Goal: Entertainment & Leisure: Consume media (video, audio)

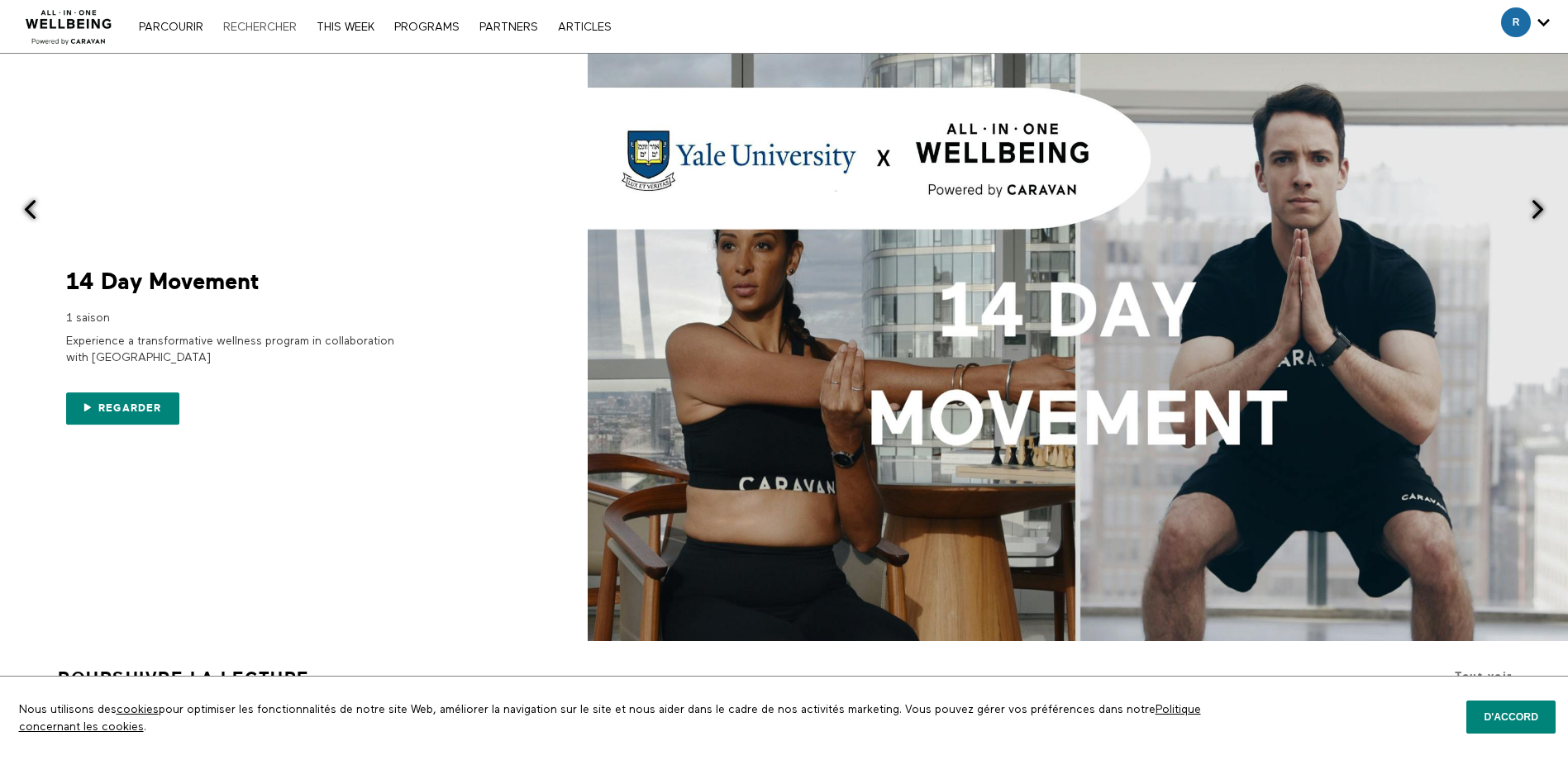
click at [259, 24] on link "Rechercher" at bounding box center [259, 27] width 90 height 11
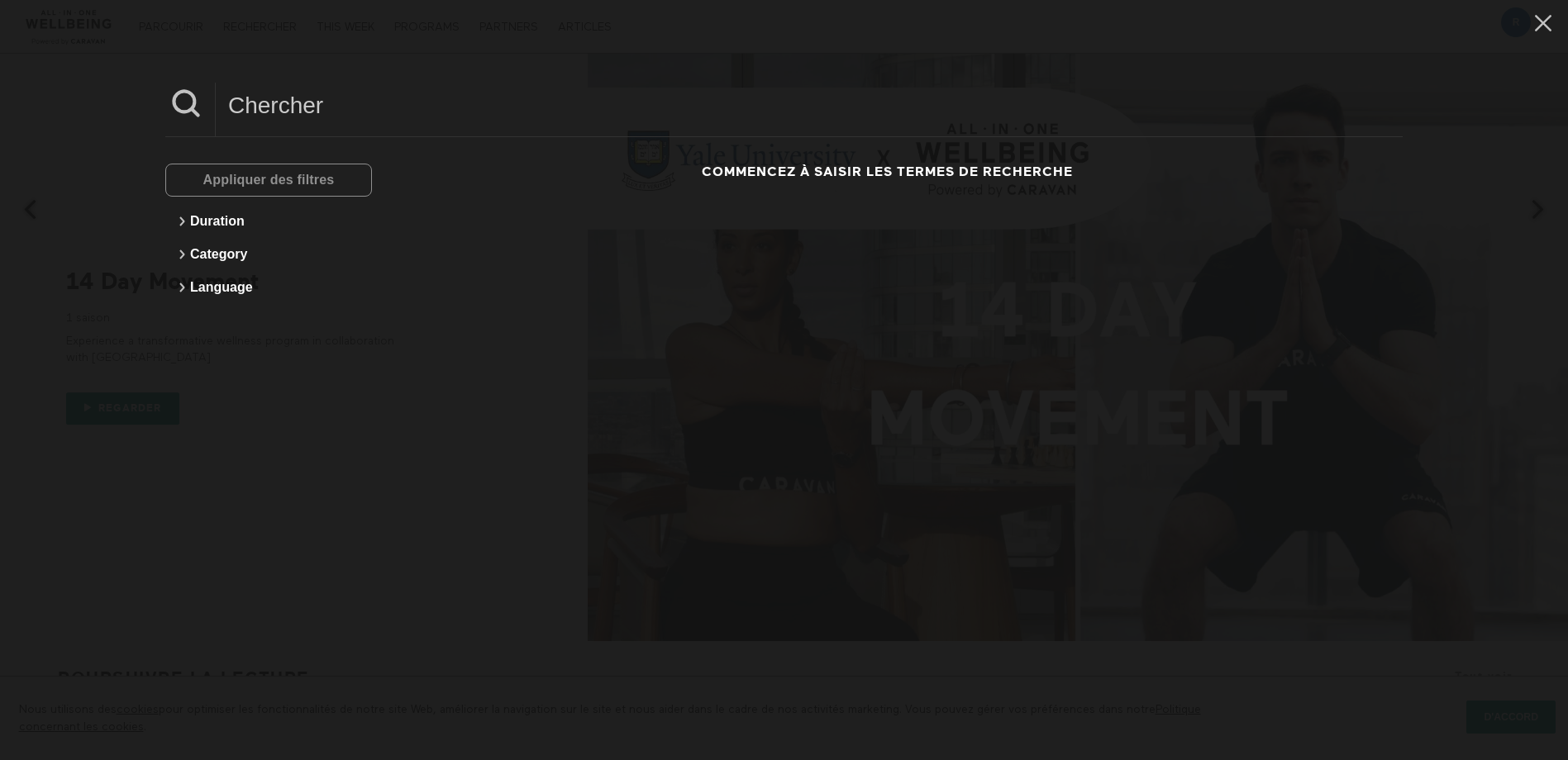
click at [319, 111] on input at bounding box center [809, 105] width 1186 height 45
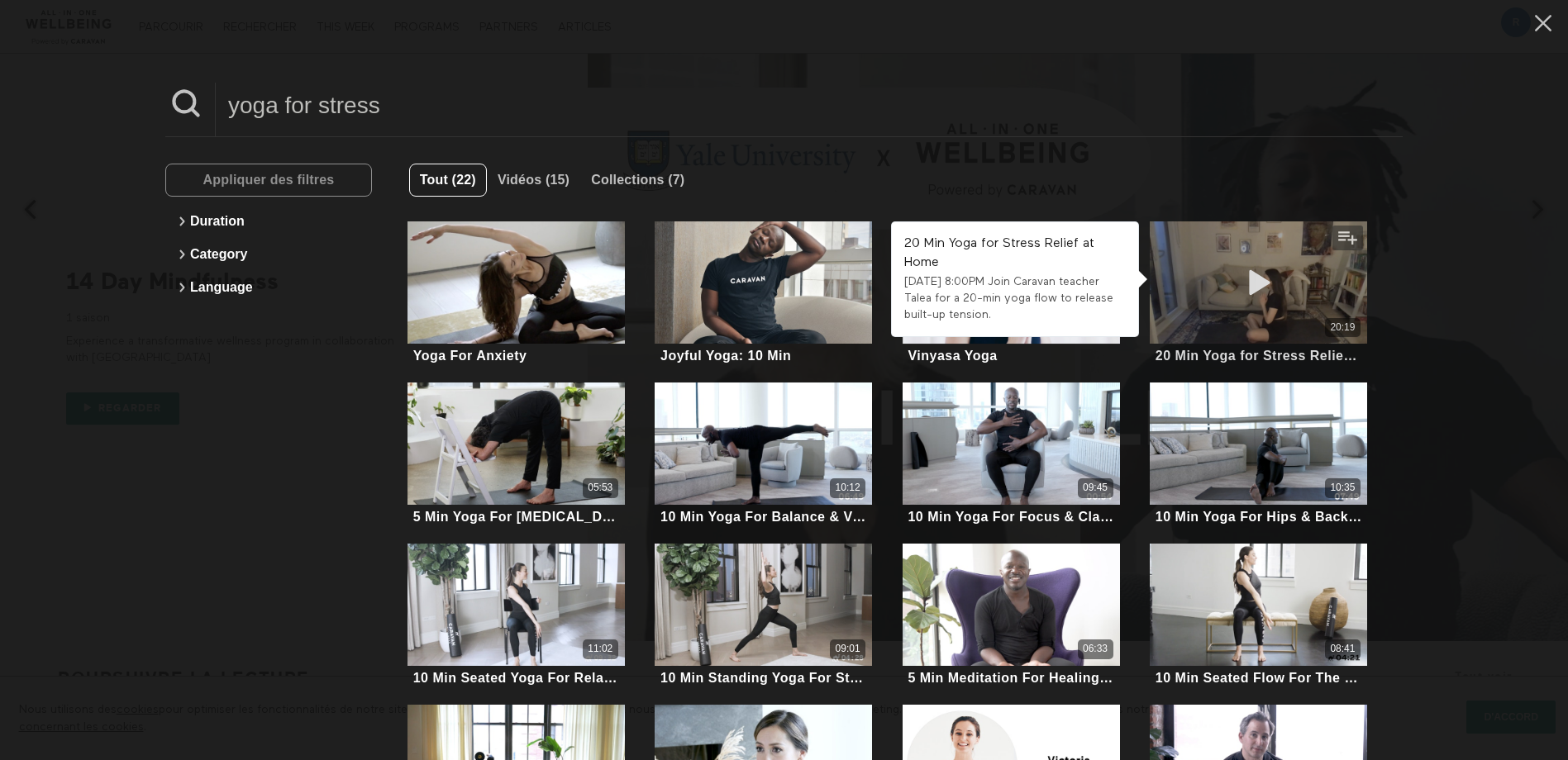
type input "yoga for stress"
click at [1249, 277] on icon at bounding box center [1258, 282] width 49 height 29
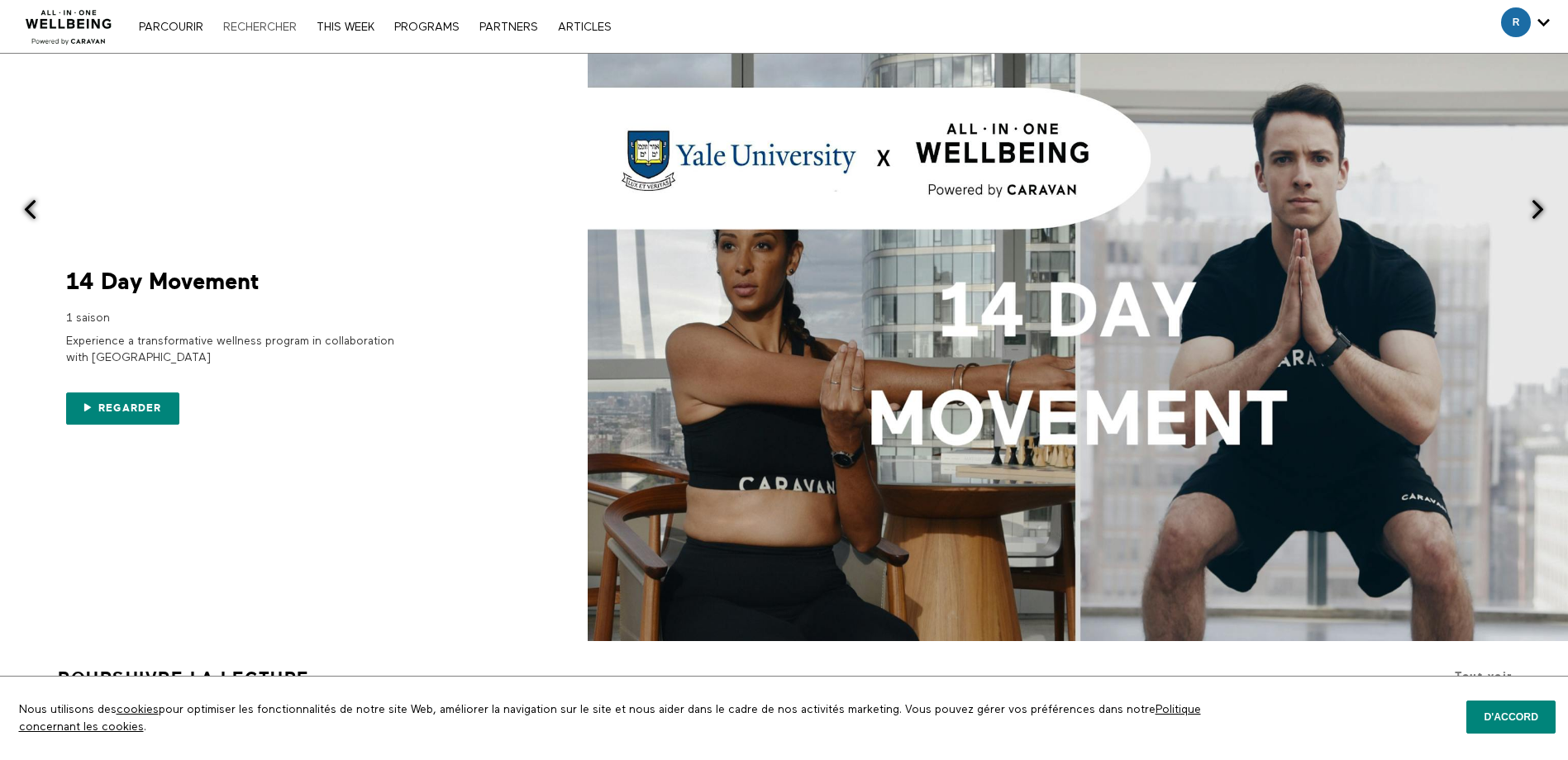
click at [288, 29] on link "Rechercher" at bounding box center [259, 27] width 90 height 11
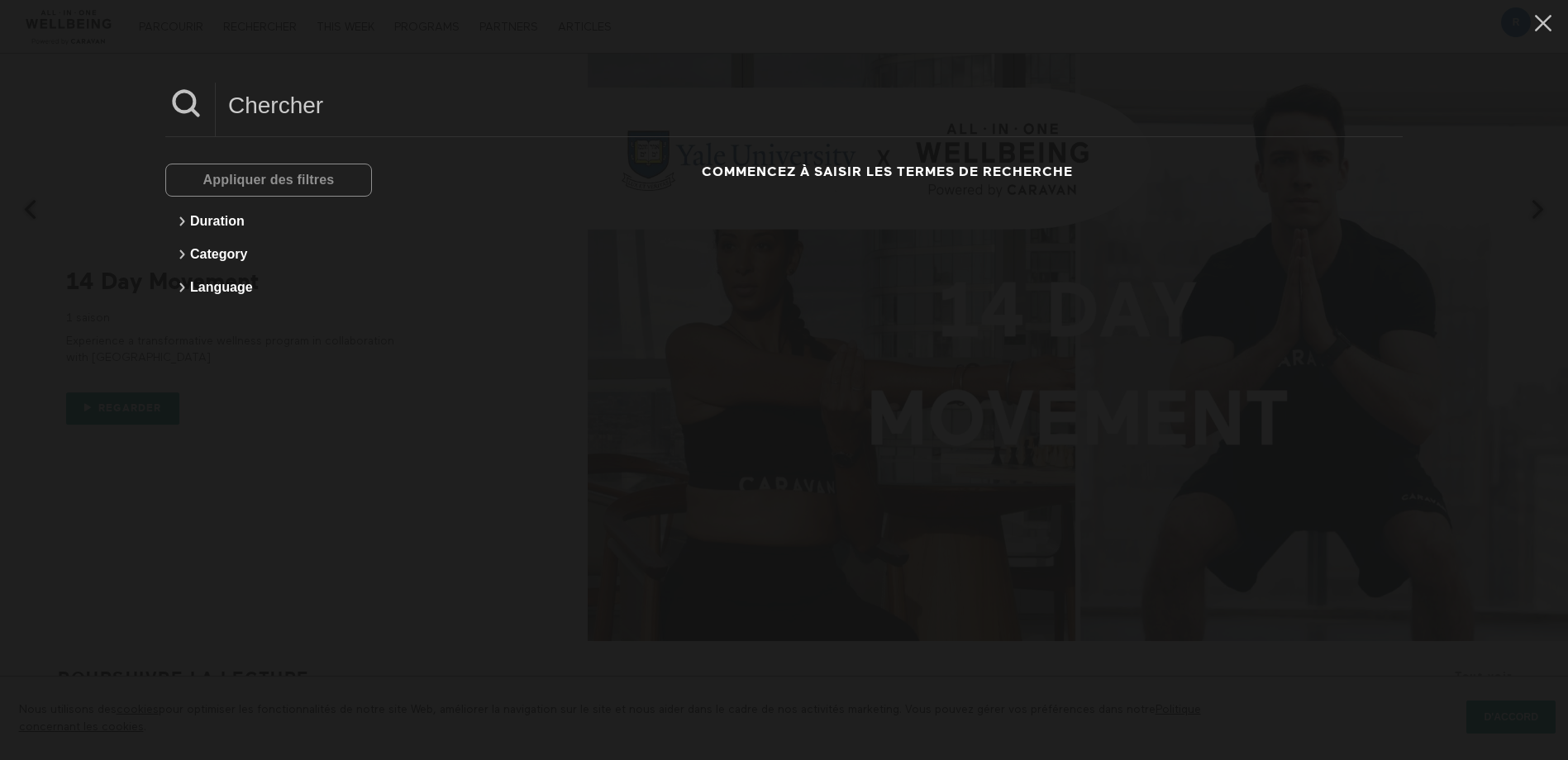
click at [302, 114] on input at bounding box center [809, 105] width 1186 height 45
type input "talia"
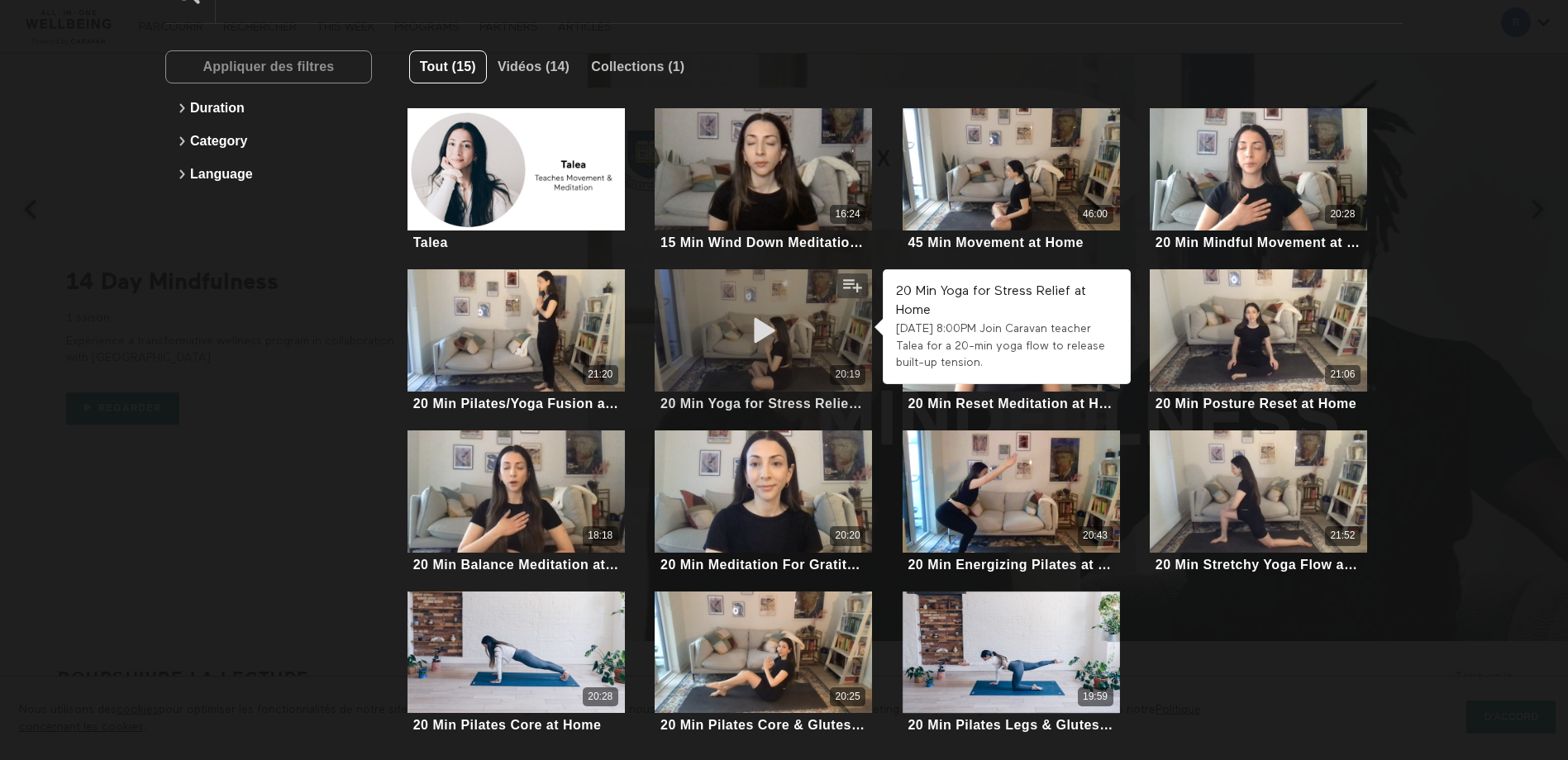
scroll to position [118, 0]
